Goal: Find specific page/section: Find specific page/section

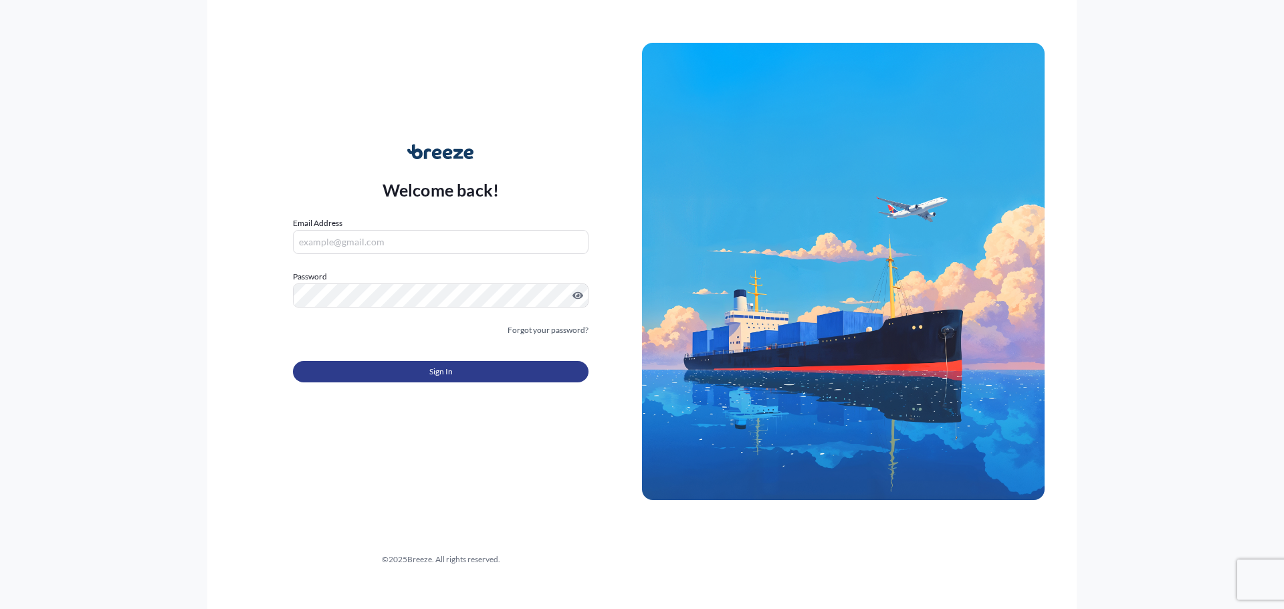
type input "[PERSON_NAME][EMAIL_ADDRESS][DOMAIN_NAME]"
click at [469, 369] on button "Sign In" at bounding box center [441, 371] width 296 height 21
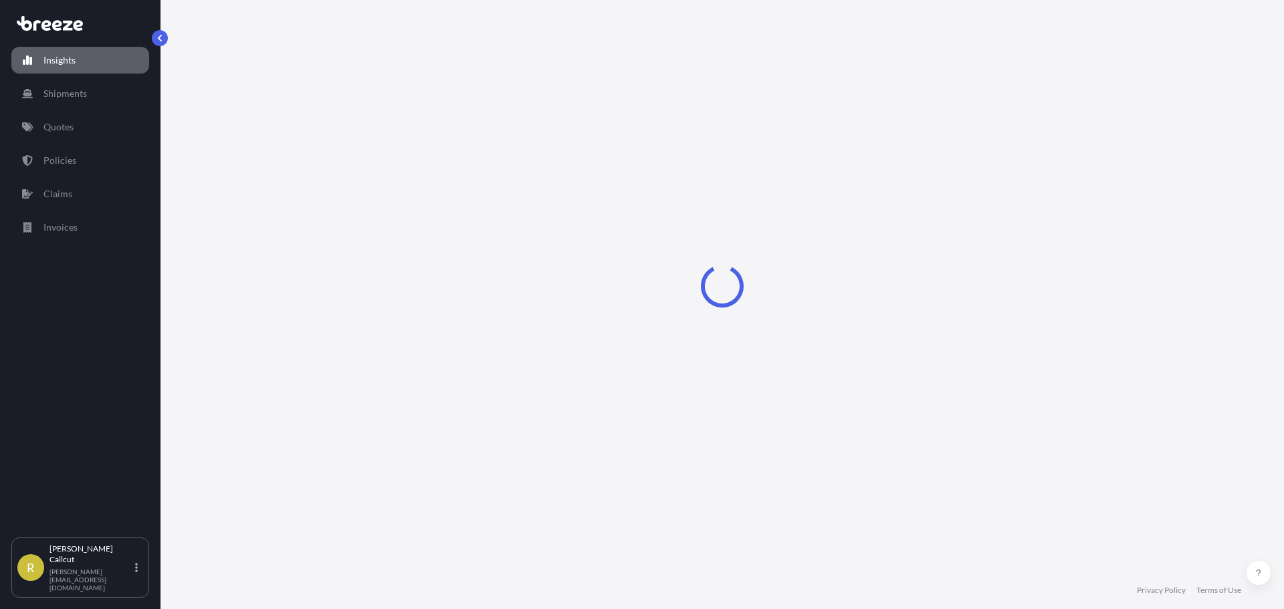
select select "2025"
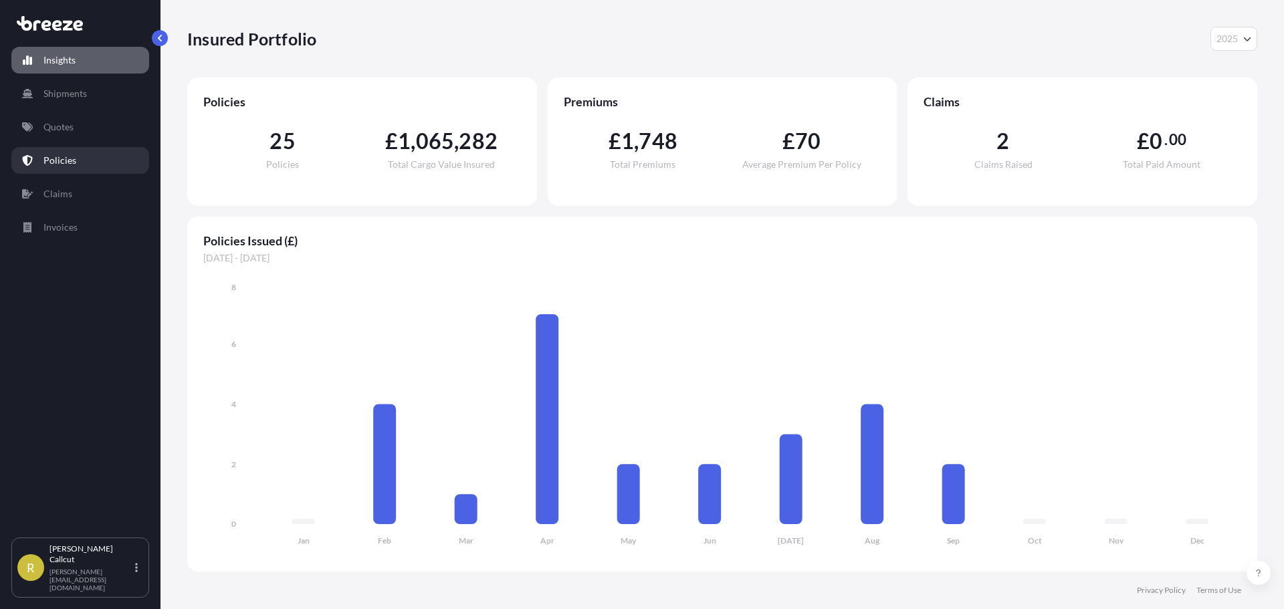
click at [84, 157] on link "Policies" at bounding box center [80, 160] width 138 height 27
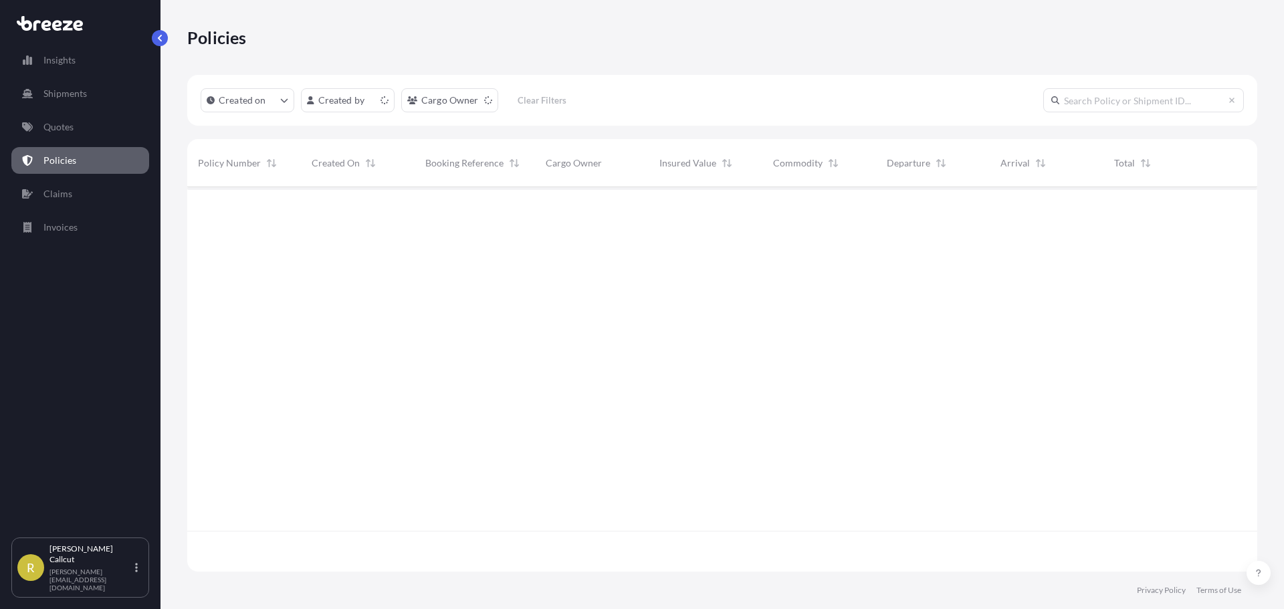
scroll to position [382, 1060]
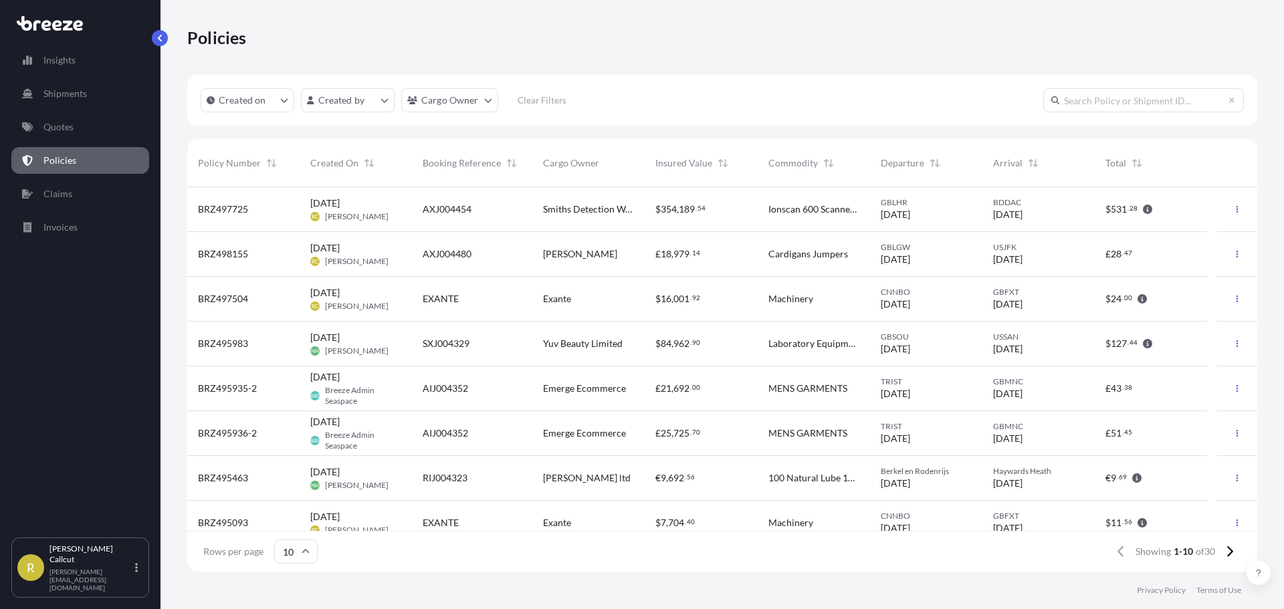
click at [513, 298] on div "EXANTE" at bounding box center [472, 298] width 99 height 13
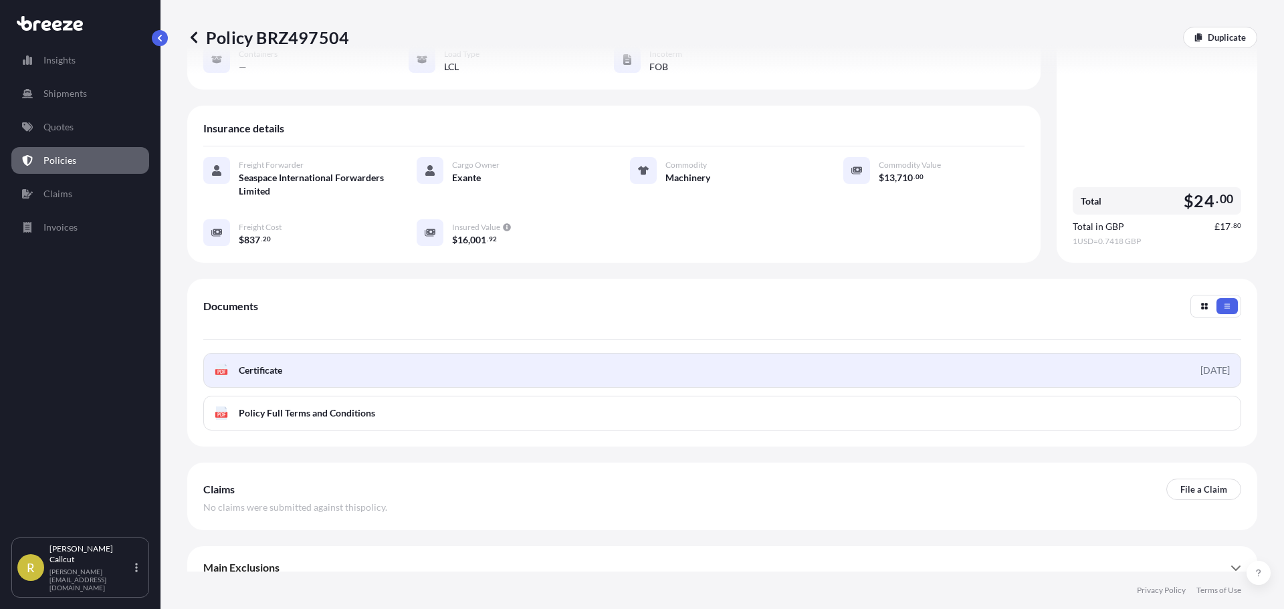
scroll to position [195, 0]
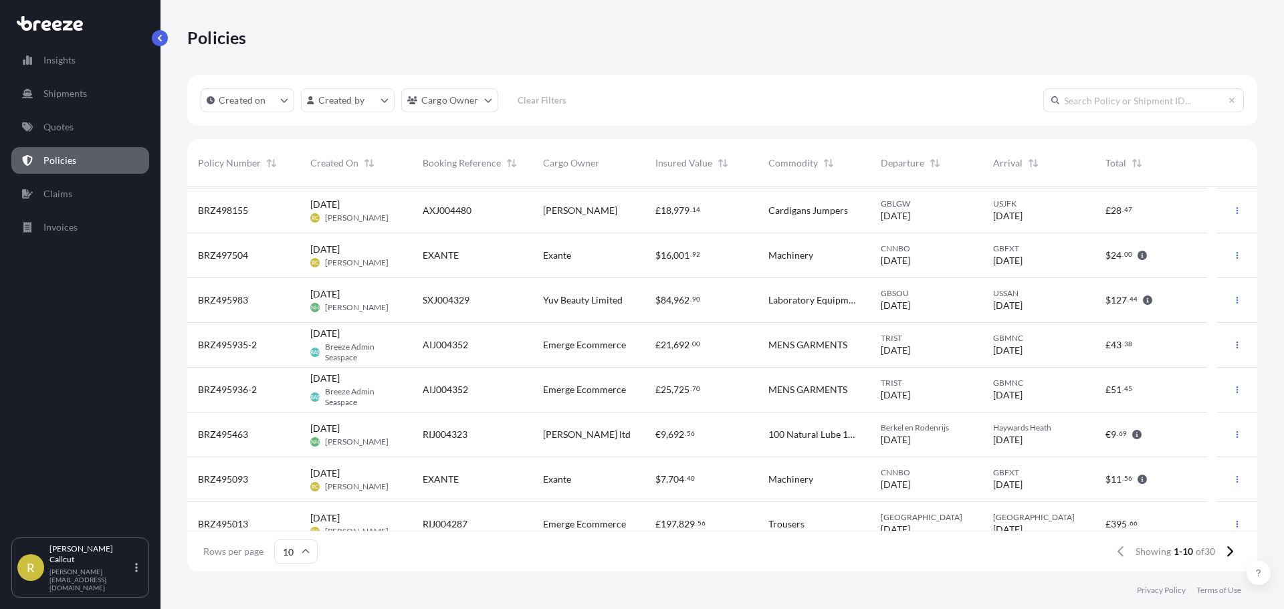
scroll to position [67, 0]
